Goal: Transaction & Acquisition: Purchase product/service

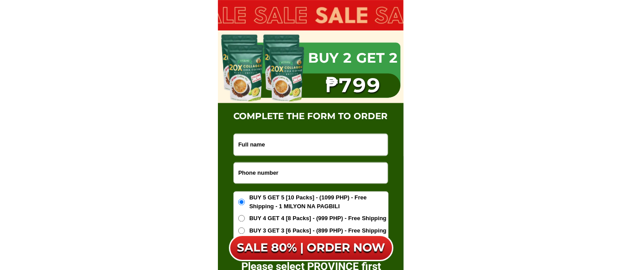
scroll to position [5158, 0]
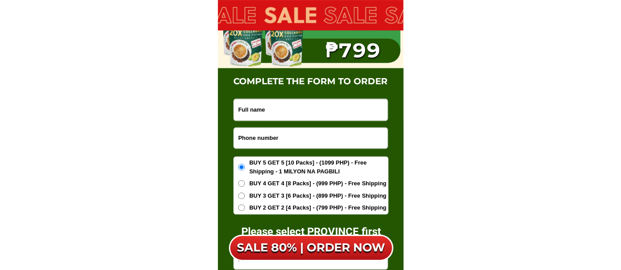
click at [283, 141] on input "Input phone_number" at bounding box center [311, 138] width 154 height 21
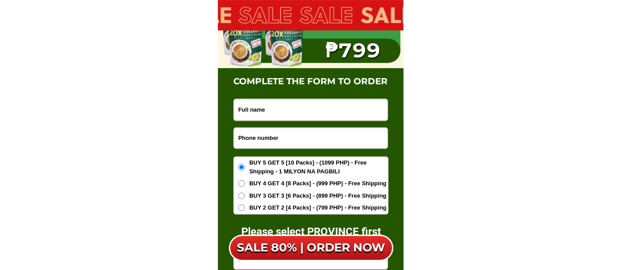
paste input "09627463572"
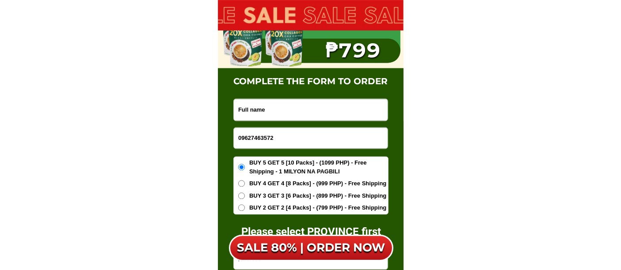
type input "09627463572"
click at [318, 110] on input "Input full_name" at bounding box center [311, 110] width 154 height 22
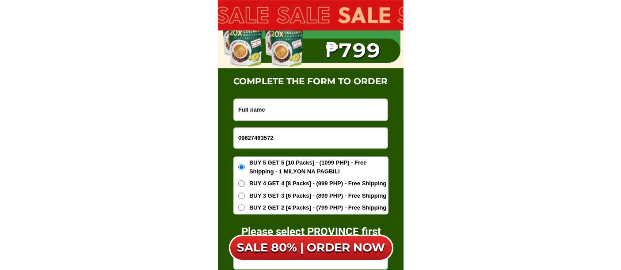
paste input "[PERSON_NAME]"
type input "[PERSON_NAME]"
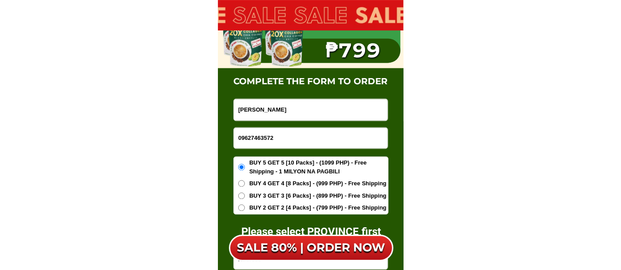
click at [278, 205] on span "BUY 2 GET 2 [4 Packs] - (799 PHP) - Free Shipping" at bounding box center [317, 208] width 137 height 9
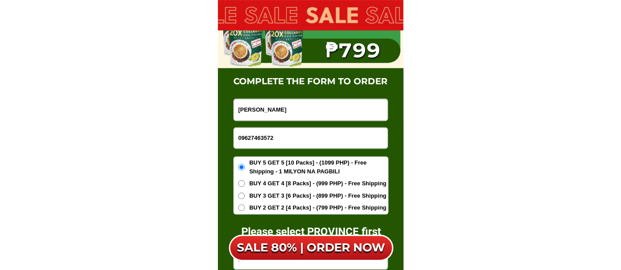
click at [245, 205] on input "BUY 2 GET 2 [4 Packs] - (799 PHP) - Free Shipping" at bounding box center [241, 208] width 7 height 7
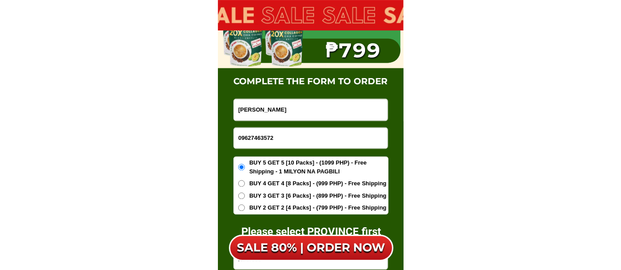
radio input "true"
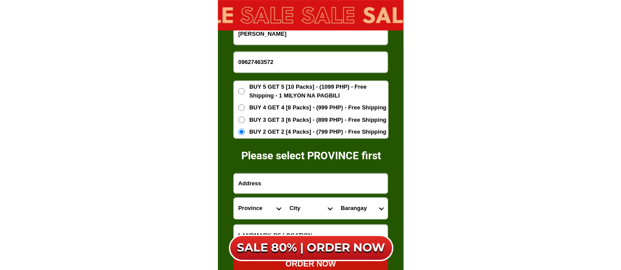
scroll to position [5256, 0]
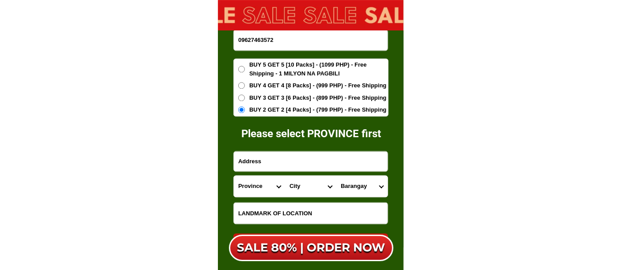
click at [257, 159] on input "Input address" at bounding box center [311, 162] width 154 height 20
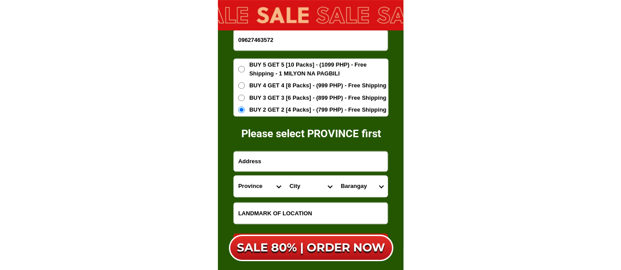
paste input "463 sitio ibaba maguyam silang cavite"
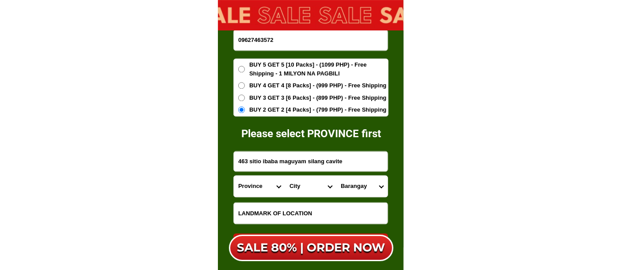
type input "463 sitio ibaba maguyam silang cavite"
click at [265, 72] on span "BUY 5 GET 5 [10 Packs] - (1099 PHP) - Free Shipping - 1 MILYON NA PAGBILI" at bounding box center [318, 69] width 139 height 17
click at [245, 72] on input "BUY 5 GET 5 [10 Packs] - (1099 PHP) - Free Shipping - 1 MILYON NA PAGBILI" at bounding box center [241, 69] width 7 height 7
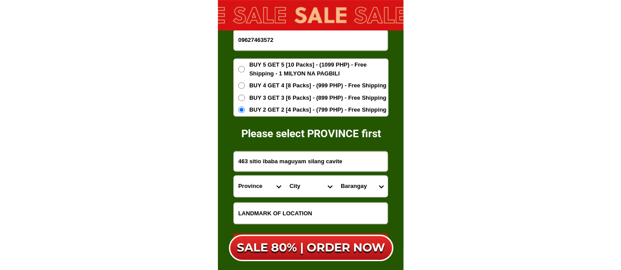
radio input "true"
click at [259, 187] on select "Province [GEOGRAPHIC_DATA] [GEOGRAPHIC_DATA] [GEOGRAPHIC_DATA] [GEOGRAPHIC_DATA…" at bounding box center [259, 186] width 51 height 21
select select "63_826"
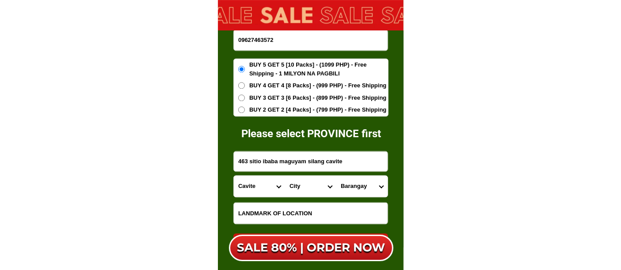
click at [234, 176] on select "Province [GEOGRAPHIC_DATA] [GEOGRAPHIC_DATA] [GEOGRAPHIC_DATA] [GEOGRAPHIC_DATA…" at bounding box center [259, 186] width 51 height 21
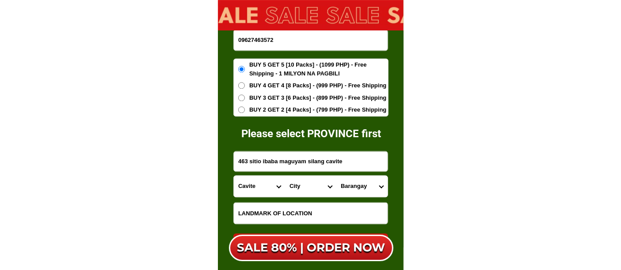
click at [300, 185] on select "City [PERSON_NAME] [PERSON_NAME] [GEOGRAPHIC_DATA]-city [GEOGRAPHIC_DATA]-[GEOG…" at bounding box center [310, 186] width 51 height 21
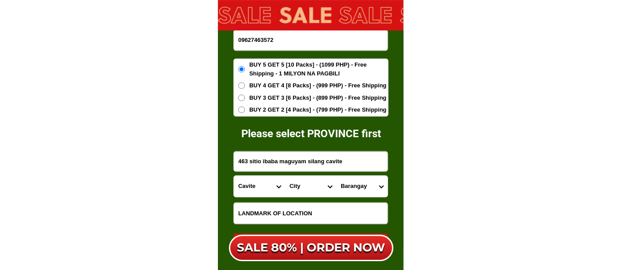
select select "63_8266329"
click at [285, 176] on select "City [PERSON_NAME] [PERSON_NAME] [GEOGRAPHIC_DATA]-city [GEOGRAPHIC_DATA]-[GEOG…" at bounding box center [310, 186] width 51 height 21
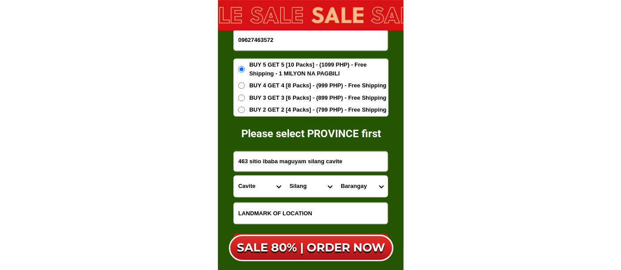
click at [357, 185] on select "Barangay Acacia Adlas Anahaw i Anahaw ii Balite i Balite ii Balubad Banaba Bara…" at bounding box center [361, 186] width 51 height 21
select select "63_82663295518"
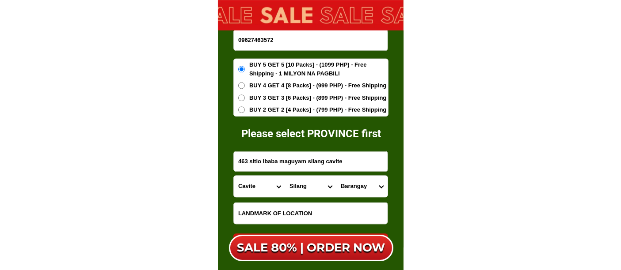
click at [336, 176] on select "Barangay Acacia Adlas Anahaw i Anahaw ii Balite i Balite ii Balubad Banaba Bara…" at bounding box center [361, 186] width 51 height 21
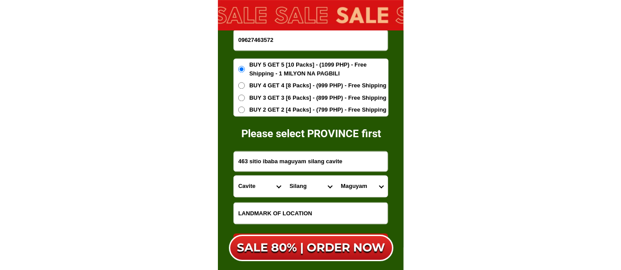
click at [276, 216] on input "Input LANDMARKOFLOCATION" at bounding box center [311, 213] width 154 height 21
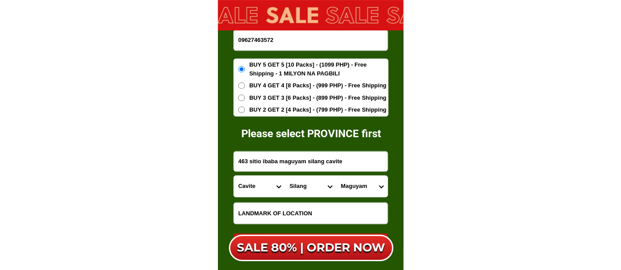
paste input "Unang 6""
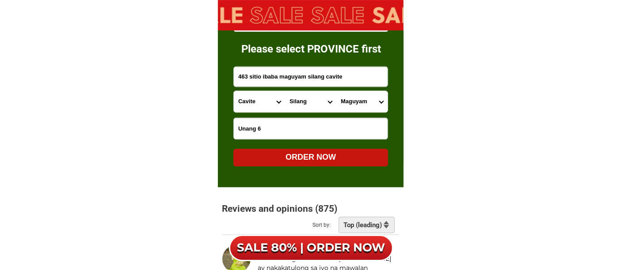
scroll to position [5355, 0]
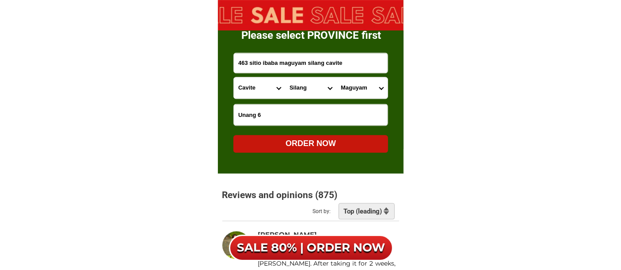
type input "Unang 6"
click at [324, 144] on div "ORDER NOW" at bounding box center [310, 144] width 155 height 12
radio input "true"
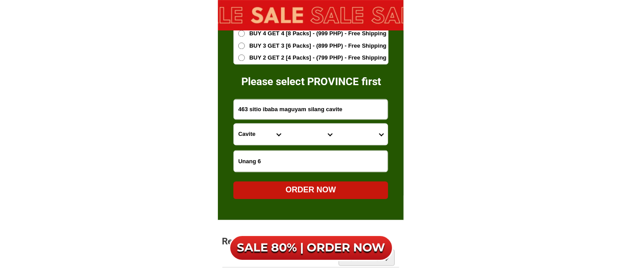
scroll to position [5256, 0]
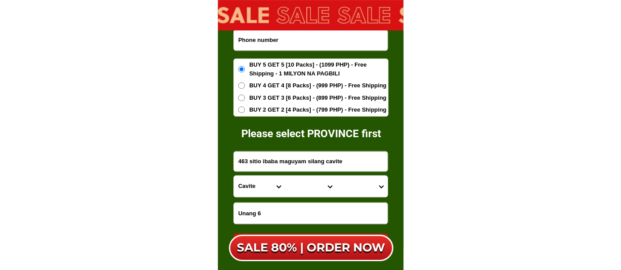
click at [271, 47] on input "Input phone_number" at bounding box center [311, 40] width 154 height 21
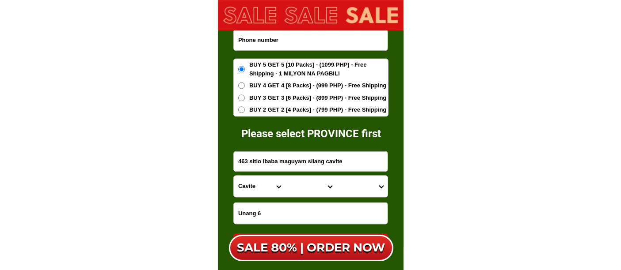
paste input "09198518866"
type input "09198518866"
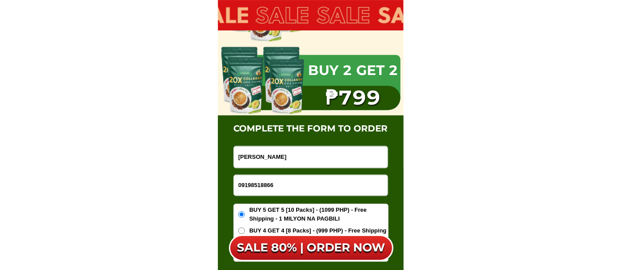
scroll to position [5109, 0]
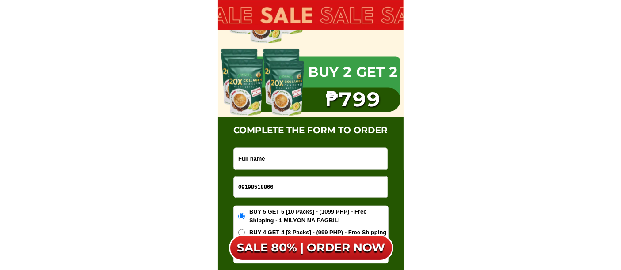
click at [277, 155] on input "Input full_name" at bounding box center [311, 159] width 154 height 22
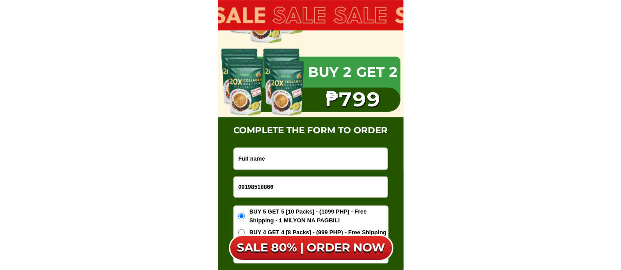
paste input "[PERSON_NAME]"
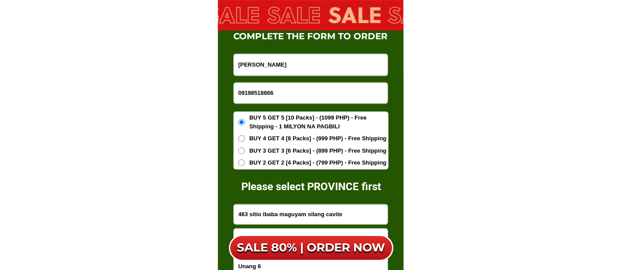
scroll to position [5207, 0]
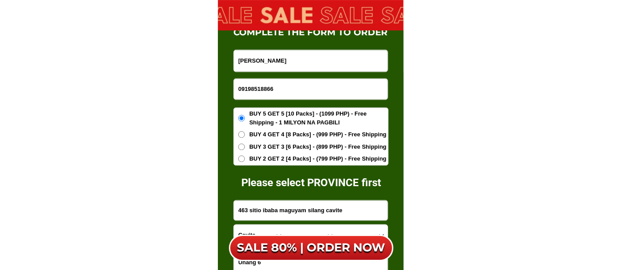
type input "[PERSON_NAME]"
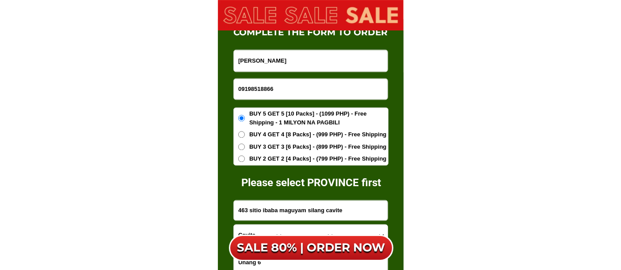
click at [276, 150] on span "BUY 3 GET 3 [6 Packs] - (899 PHP) - Free Shipping" at bounding box center [317, 147] width 137 height 9
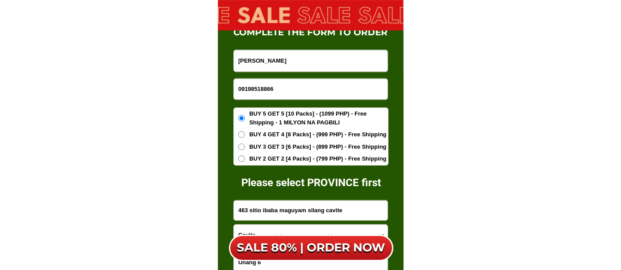
click at [245, 150] on input "BUY 3 GET 3 [6 Packs] - (899 PHP) - Free Shipping" at bounding box center [241, 147] width 7 height 7
radio input "true"
